Goal: Information Seeking & Learning: Learn about a topic

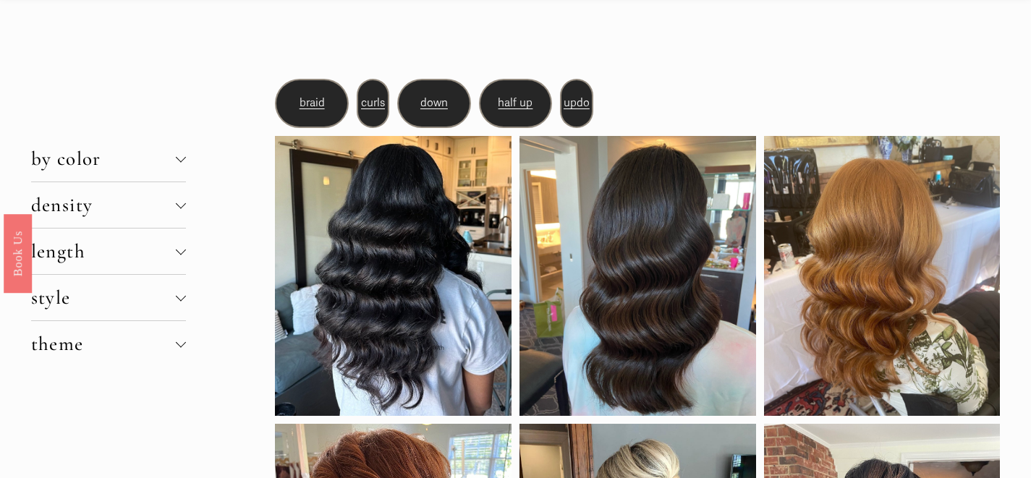
scroll to position [61, 0]
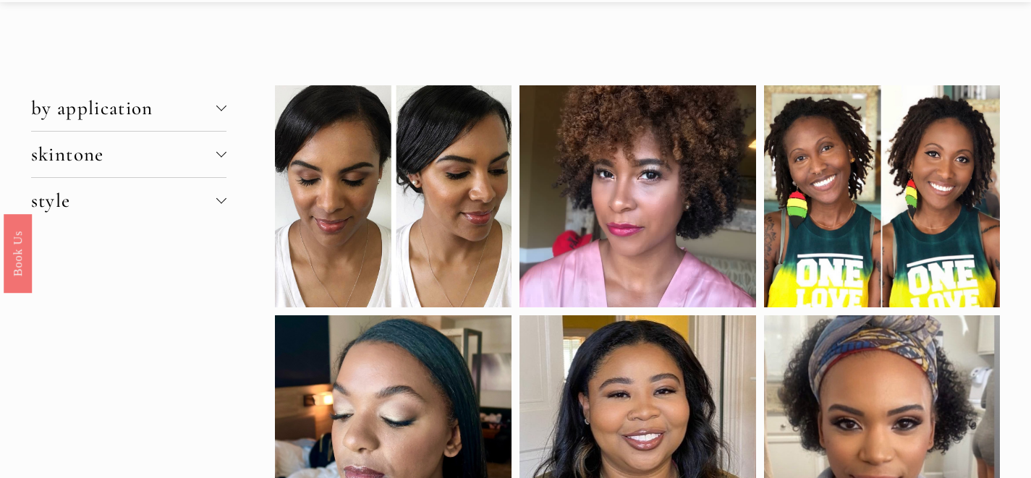
scroll to position [17, 0]
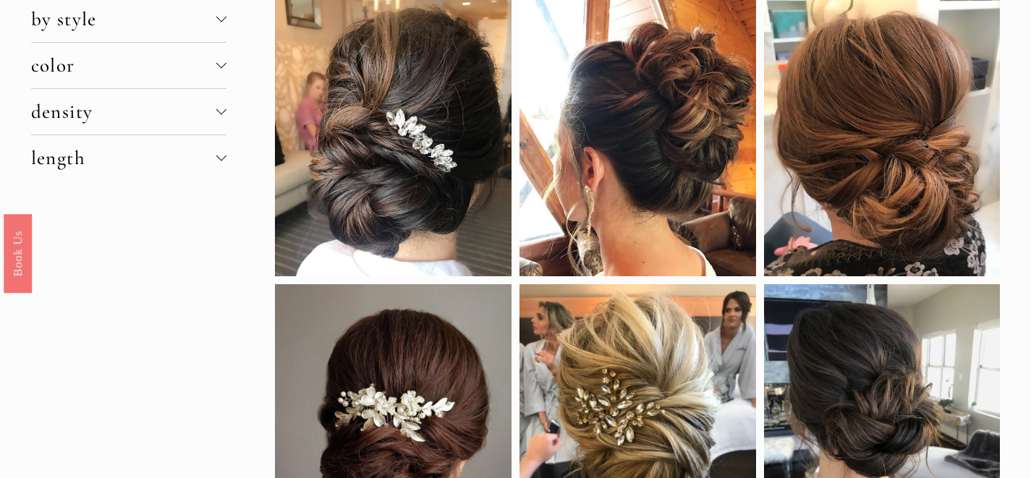
scroll to position [46, 0]
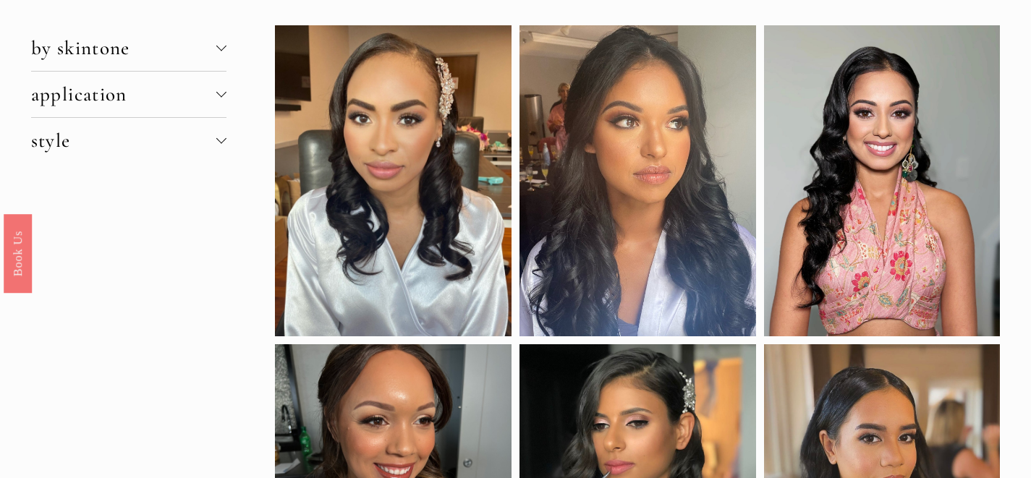
scroll to position [19, 0]
